Goal: Information Seeking & Learning: Find specific fact

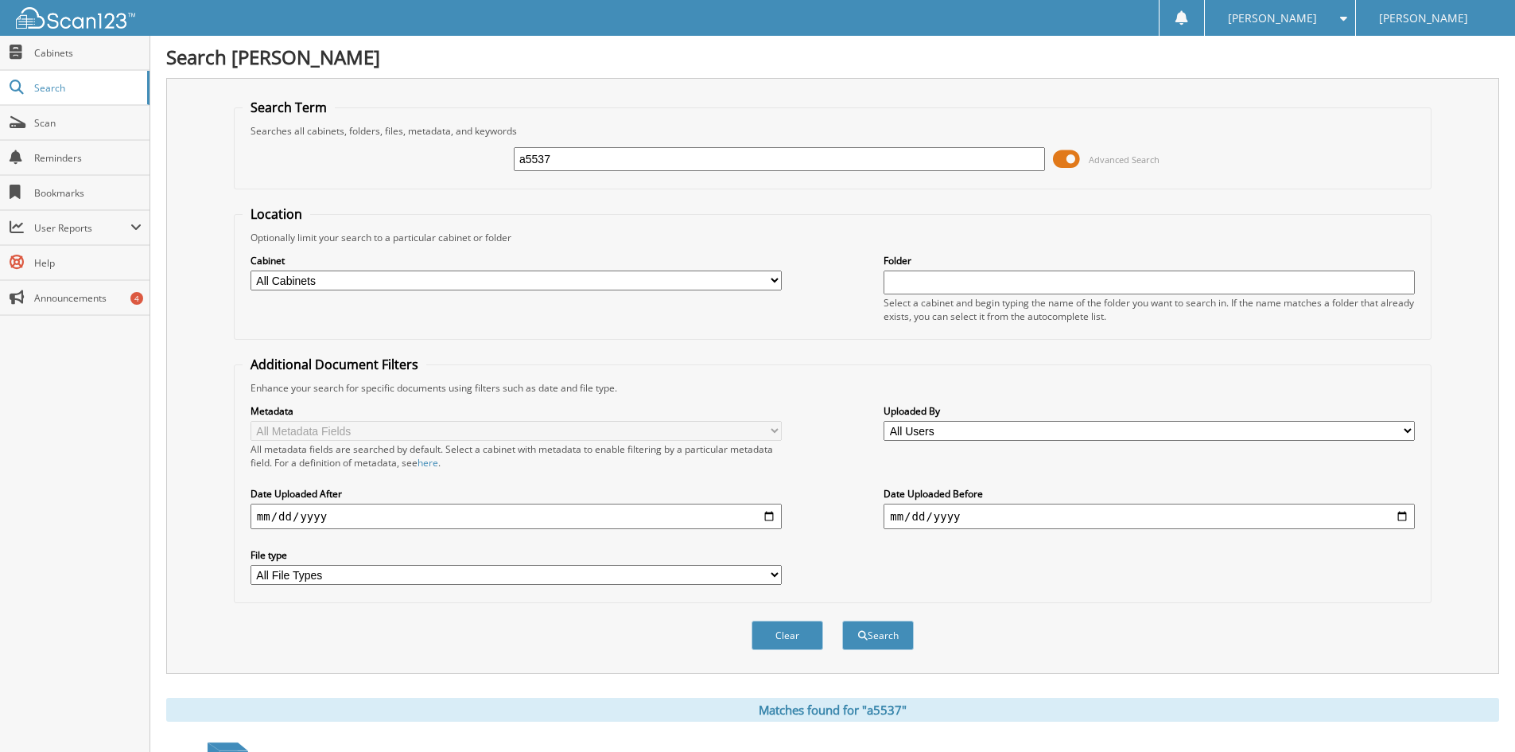
drag, startPoint x: 581, startPoint y: 150, endPoint x: 398, endPoint y: 150, distance: 183.8
click at [398, 150] on div "a5537 Advanced Search" at bounding box center [833, 159] width 1180 height 43
type input "0"
type input "K081836"
click at [842, 620] on button "Search" at bounding box center [878, 634] width 72 height 29
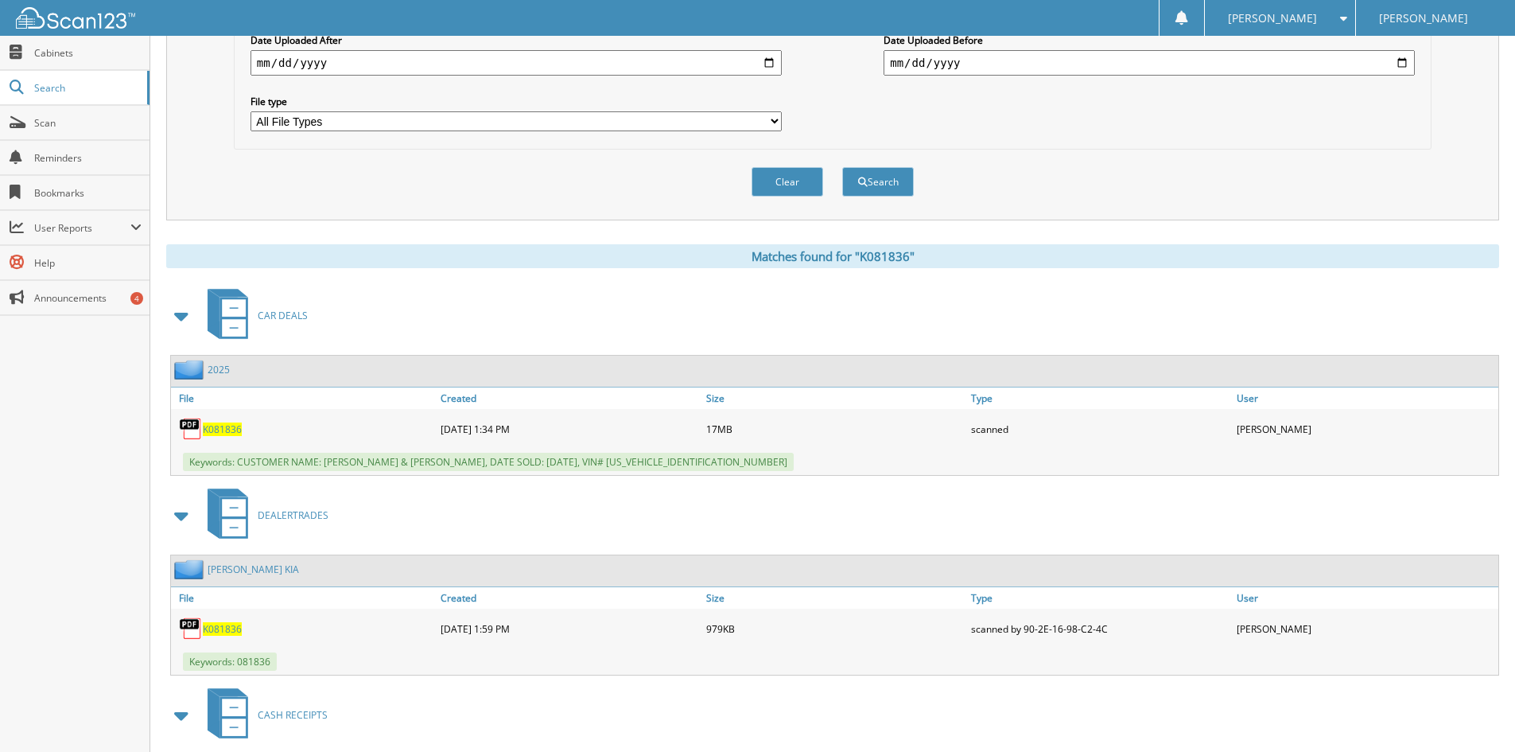
scroll to position [477, 0]
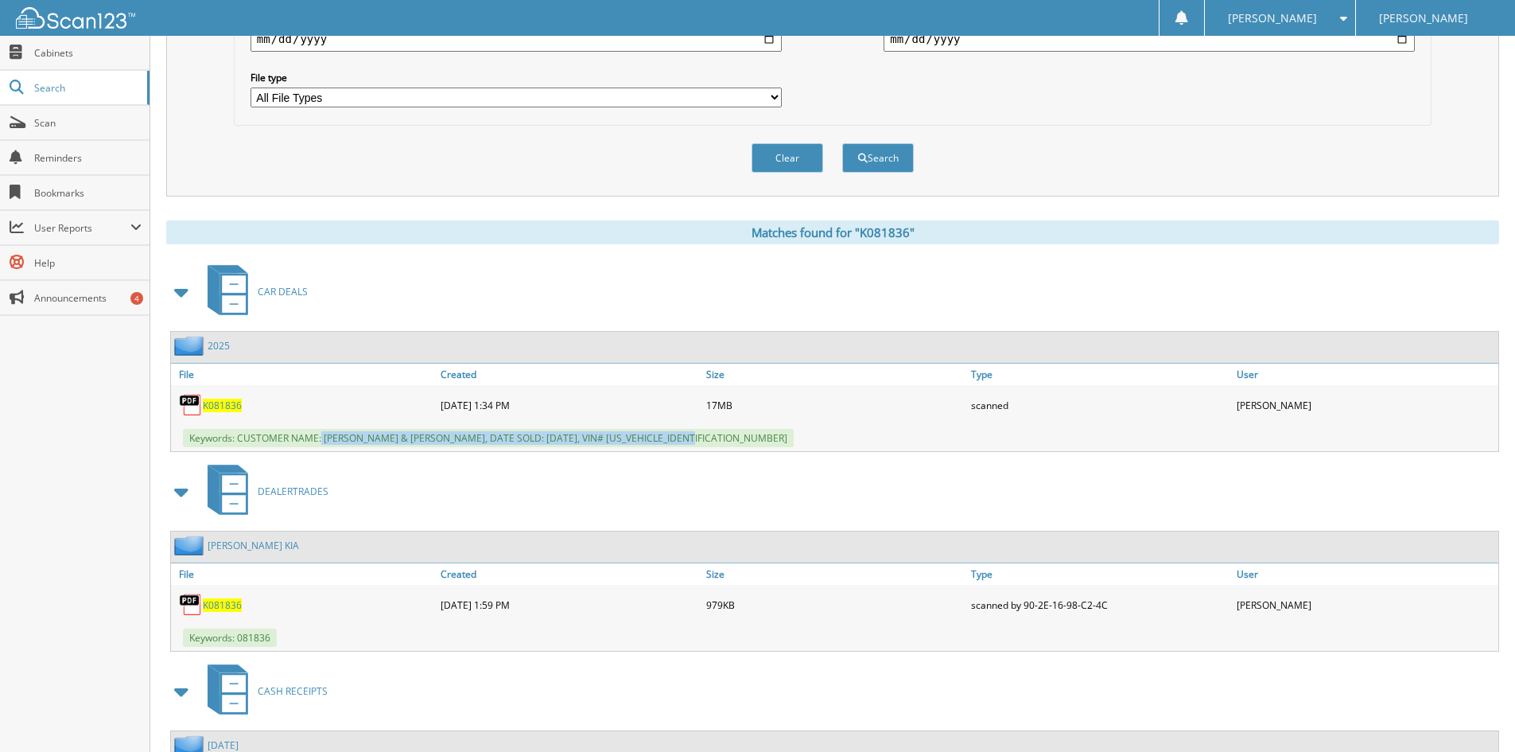
drag, startPoint x: 321, startPoint y: 437, endPoint x: 715, endPoint y: 443, distance: 393.8
click at [715, 443] on div "Keywords: CUSTOMER NAME: [PERSON_NAME] & [PERSON_NAME], DATE SOLD: [DATE], VIN#…" at bounding box center [835, 438] width 1328 height 26
copy span "[PERSON_NAME] & [PERSON_NAME], DATE SOLD: [DATE], VIN# [US_VEHICLE_IDENTIFICATI…"
